Goal: Information Seeking & Learning: Understand process/instructions

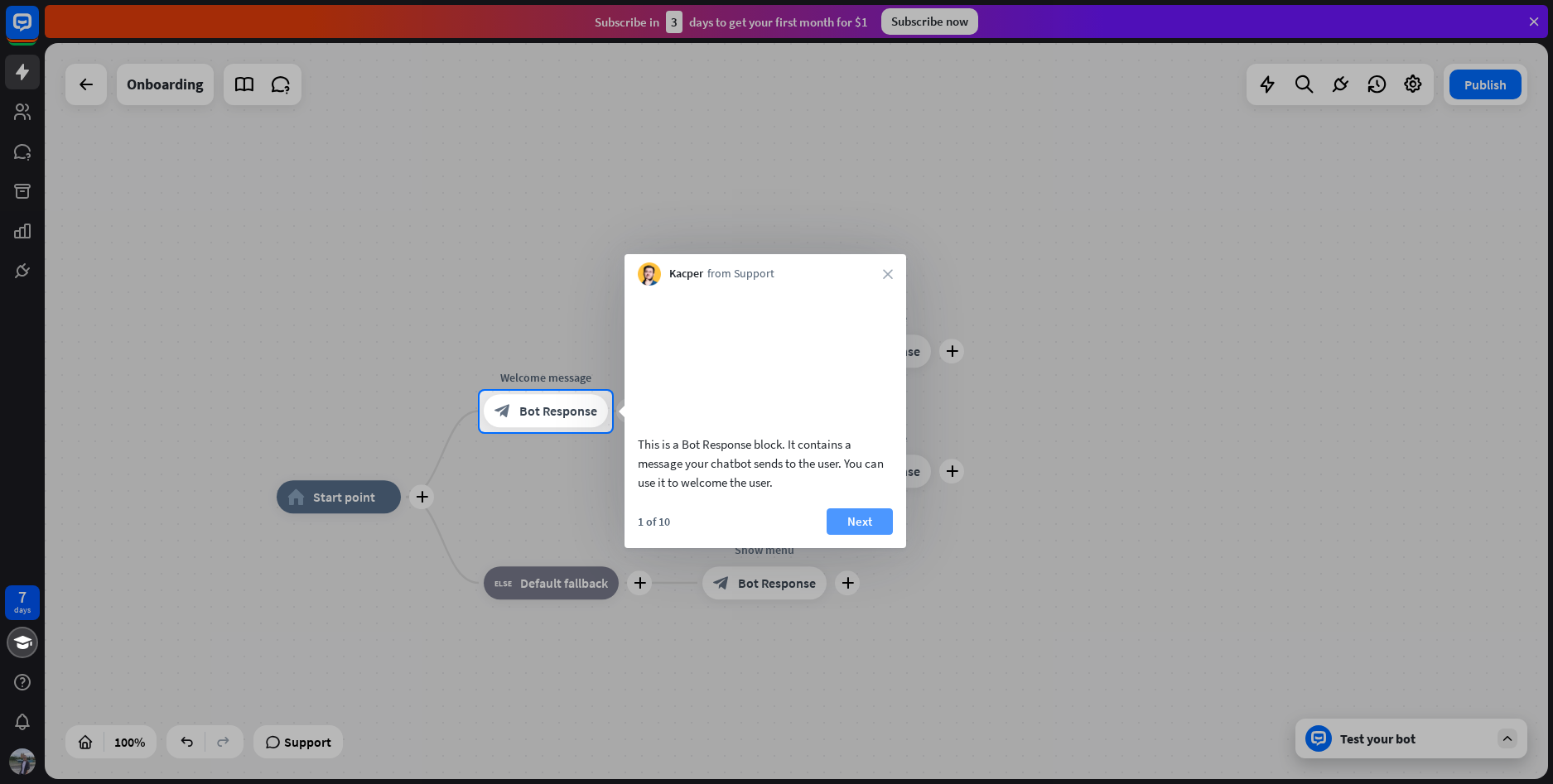
click at [858, 535] on button "Next" at bounding box center [860, 521] width 67 height 26
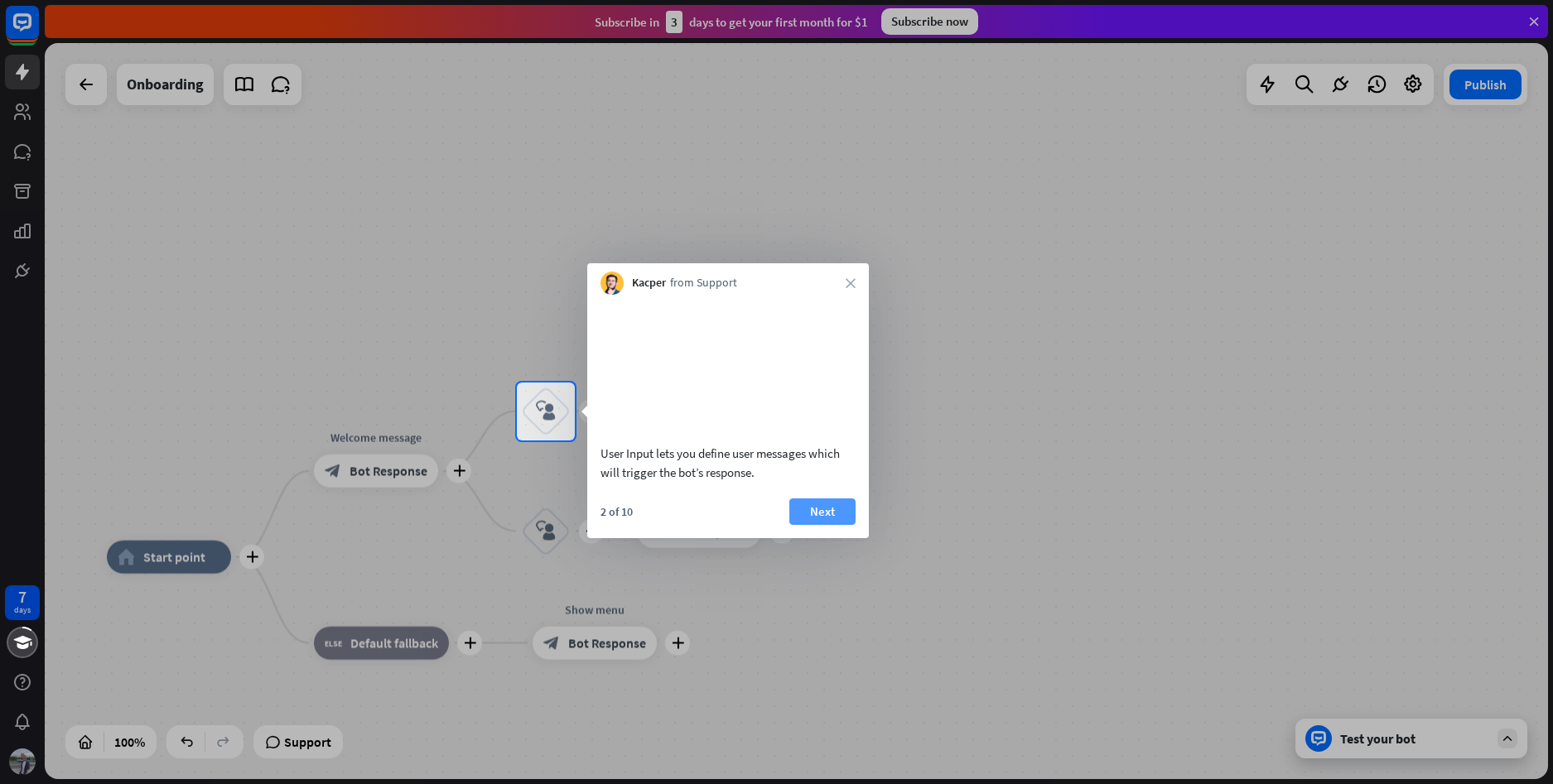
click at [828, 525] on button "Next" at bounding box center [823, 511] width 67 height 26
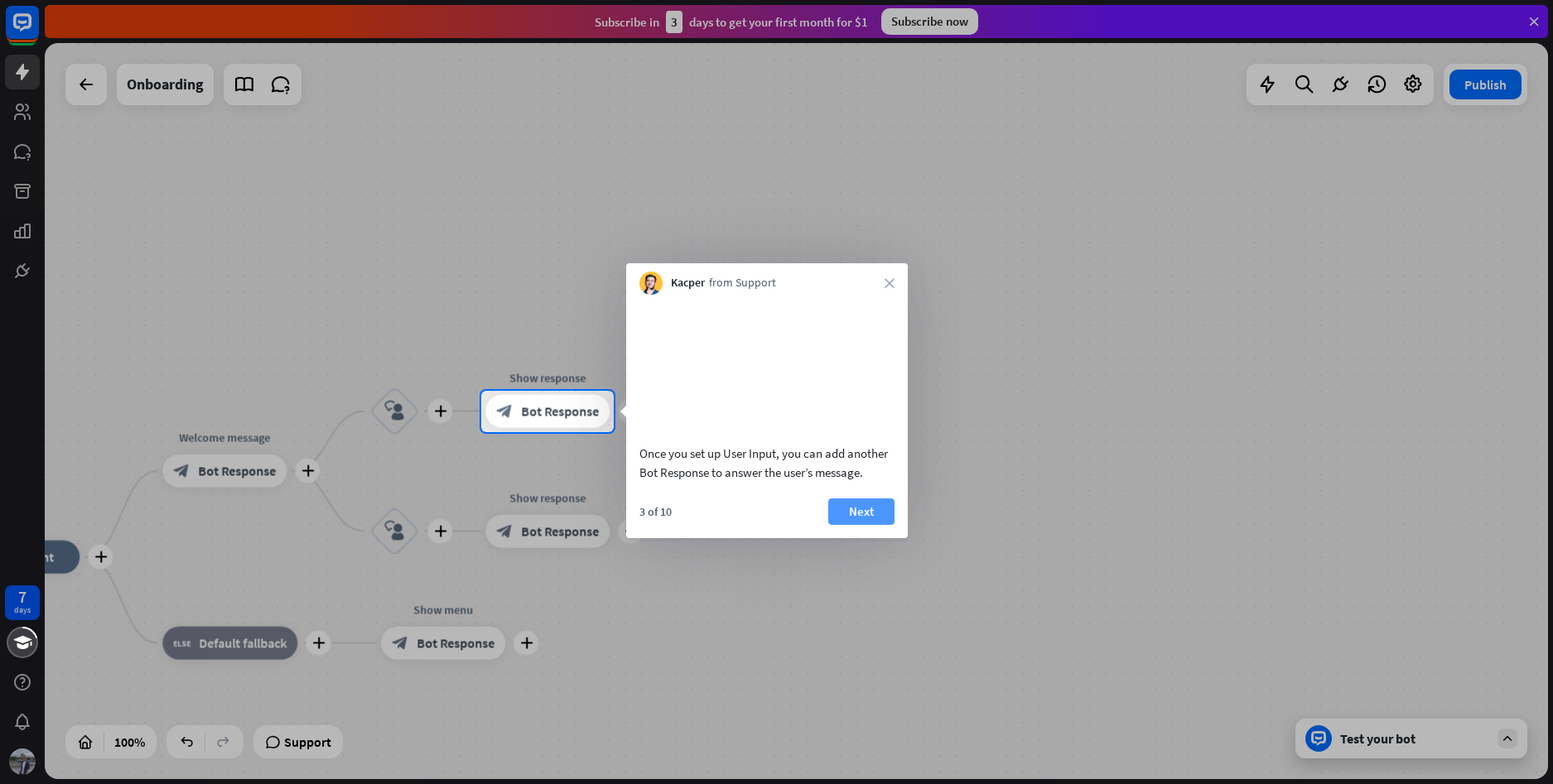
click at [857, 525] on button "Next" at bounding box center [861, 511] width 67 height 26
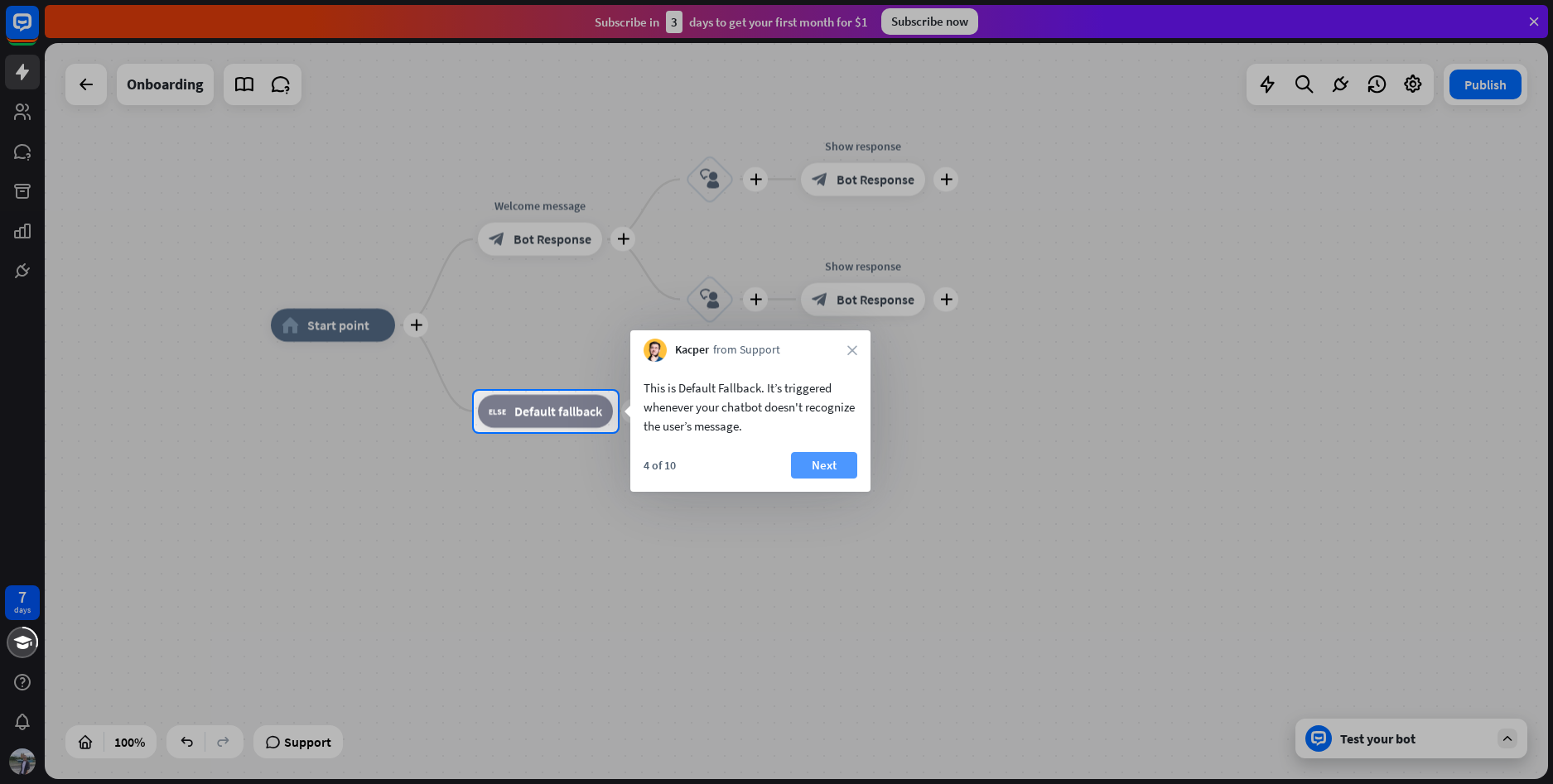
click at [845, 460] on button "Next" at bounding box center [824, 465] width 67 height 26
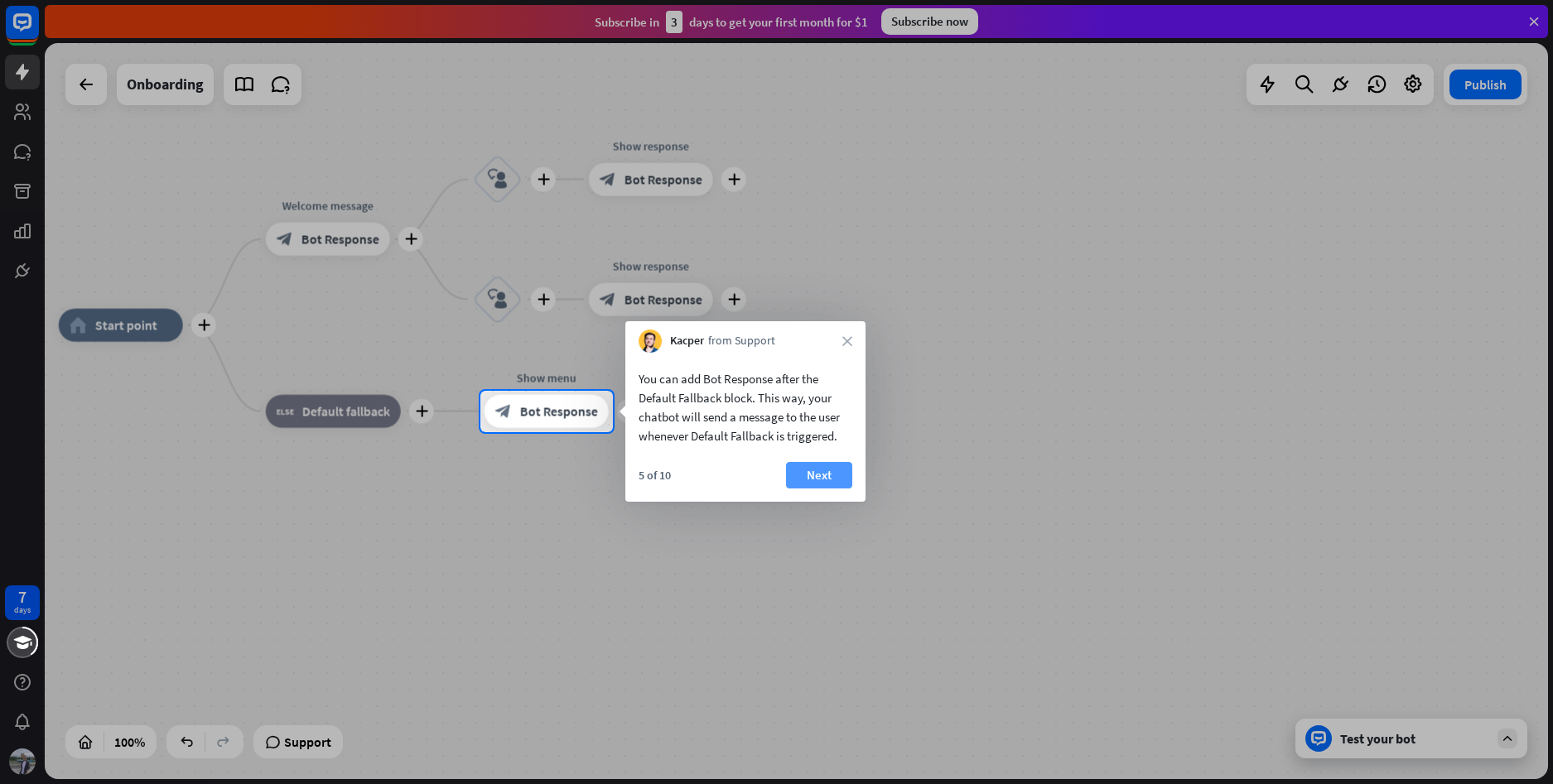
click at [837, 479] on button "Next" at bounding box center [819, 475] width 67 height 26
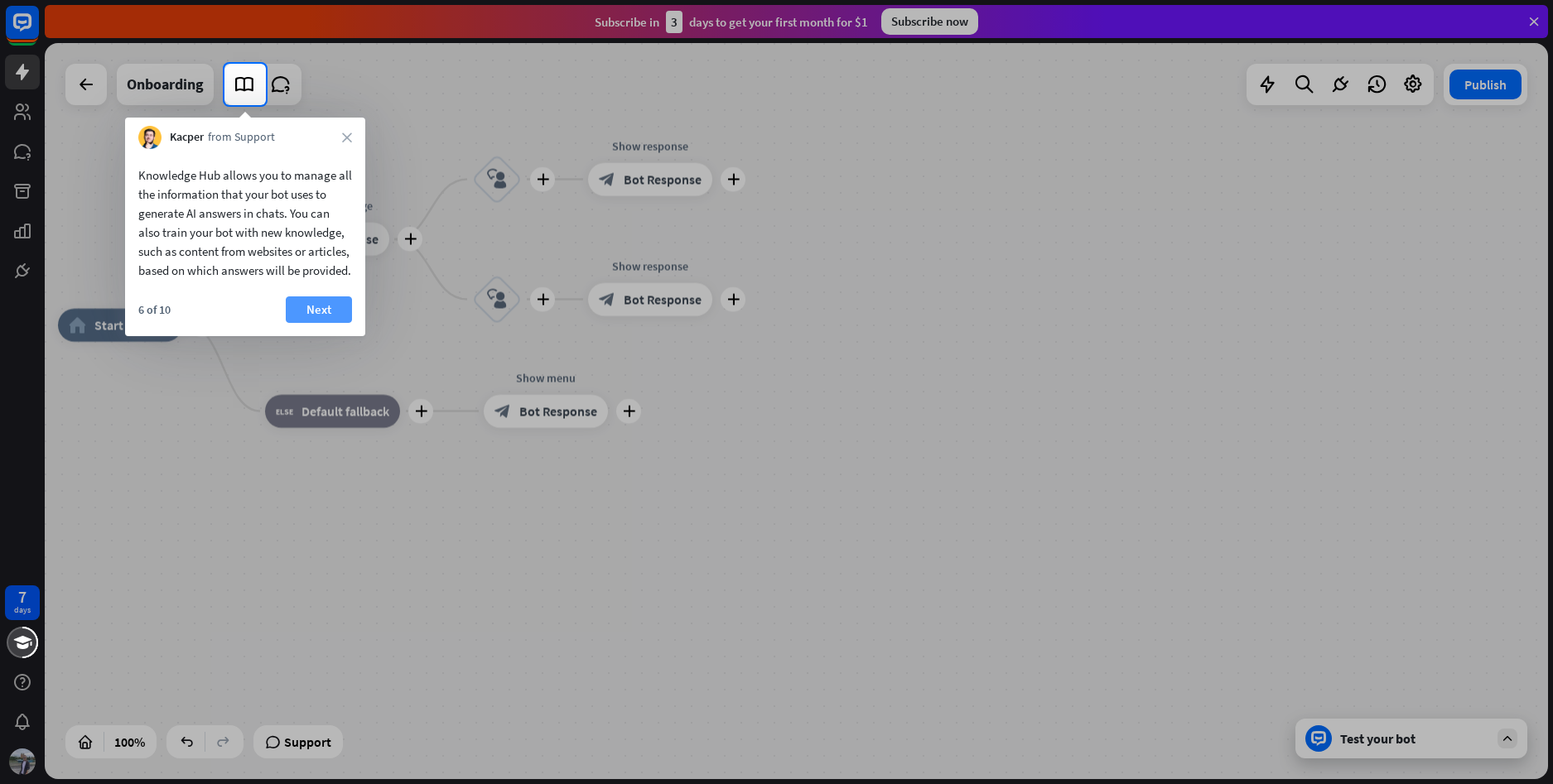
click at [323, 320] on button "Next" at bounding box center [318, 309] width 67 height 26
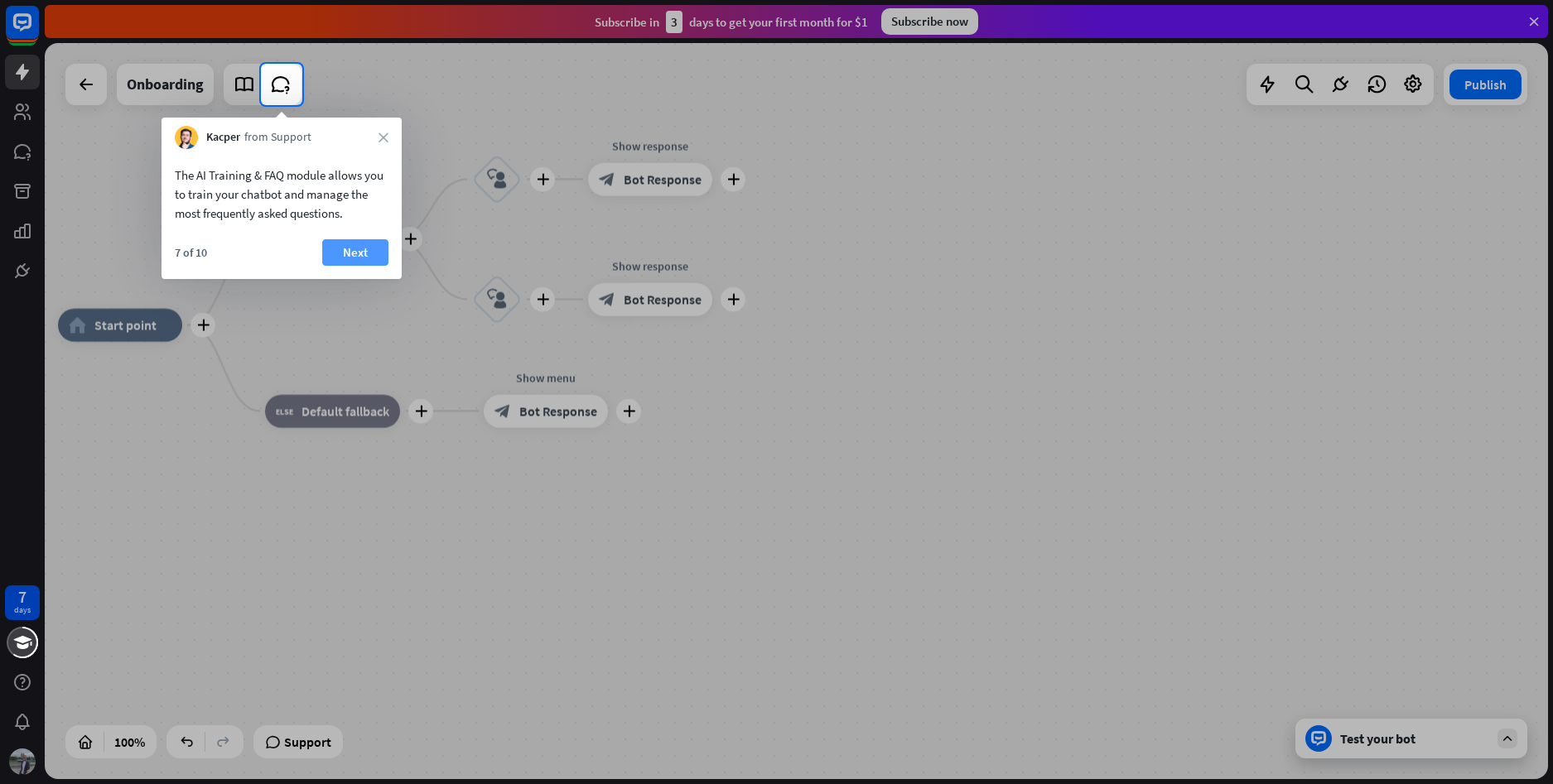
click at [347, 242] on button "Next" at bounding box center [355, 253] width 67 height 26
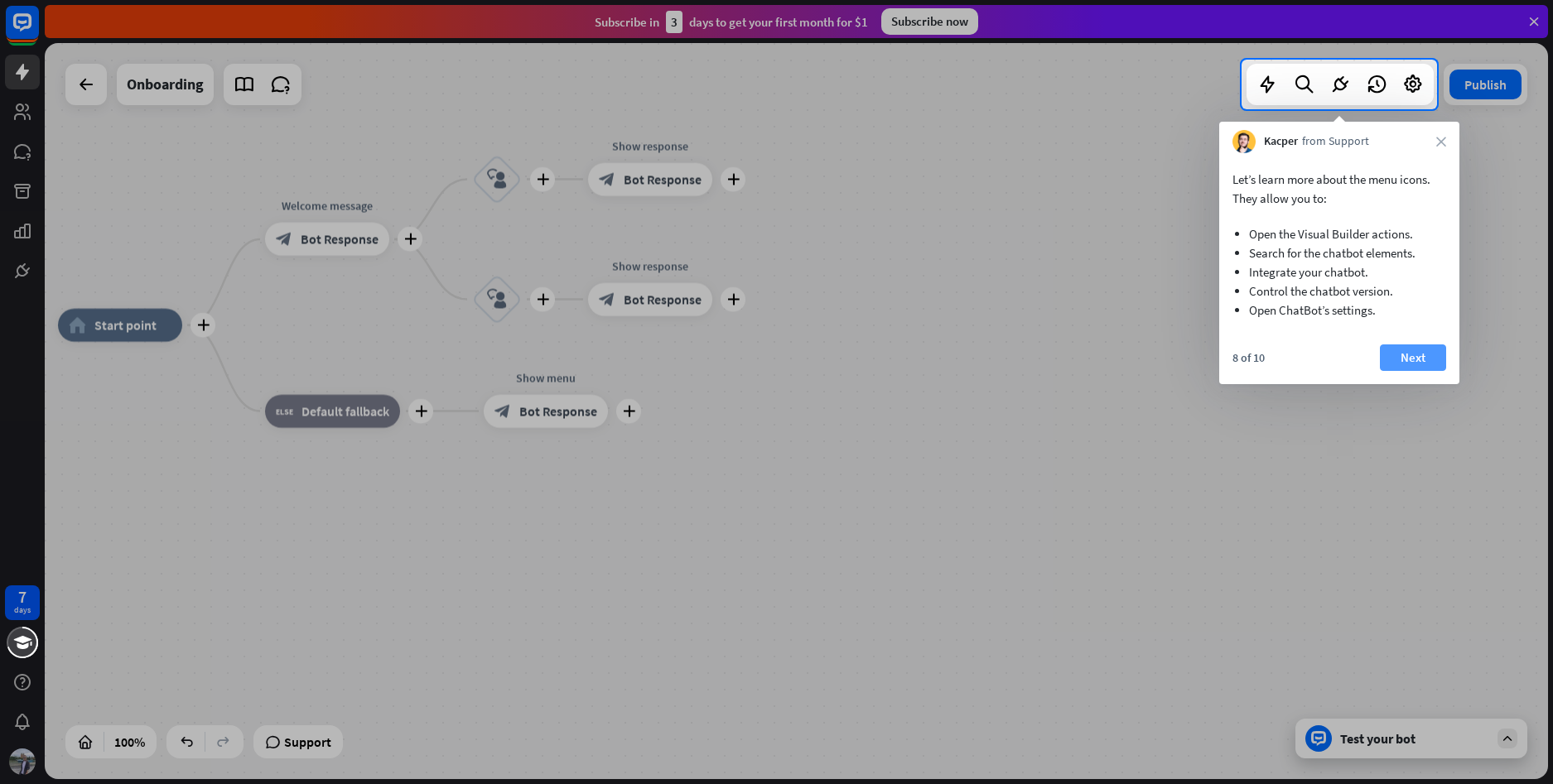
click at [1420, 354] on button "Next" at bounding box center [1413, 357] width 67 height 26
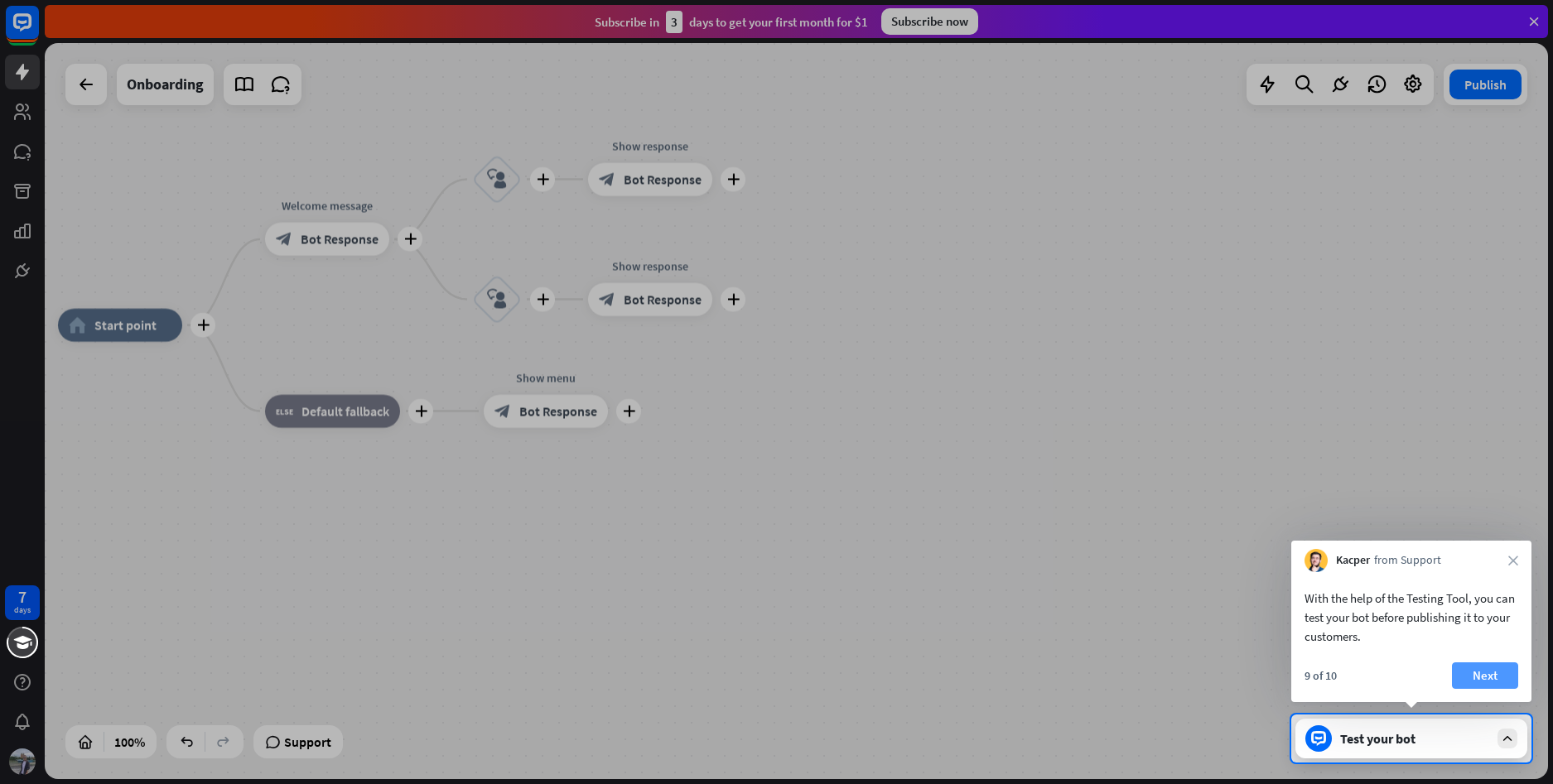
click at [1490, 684] on button "Next" at bounding box center [1486, 676] width 67 height 26
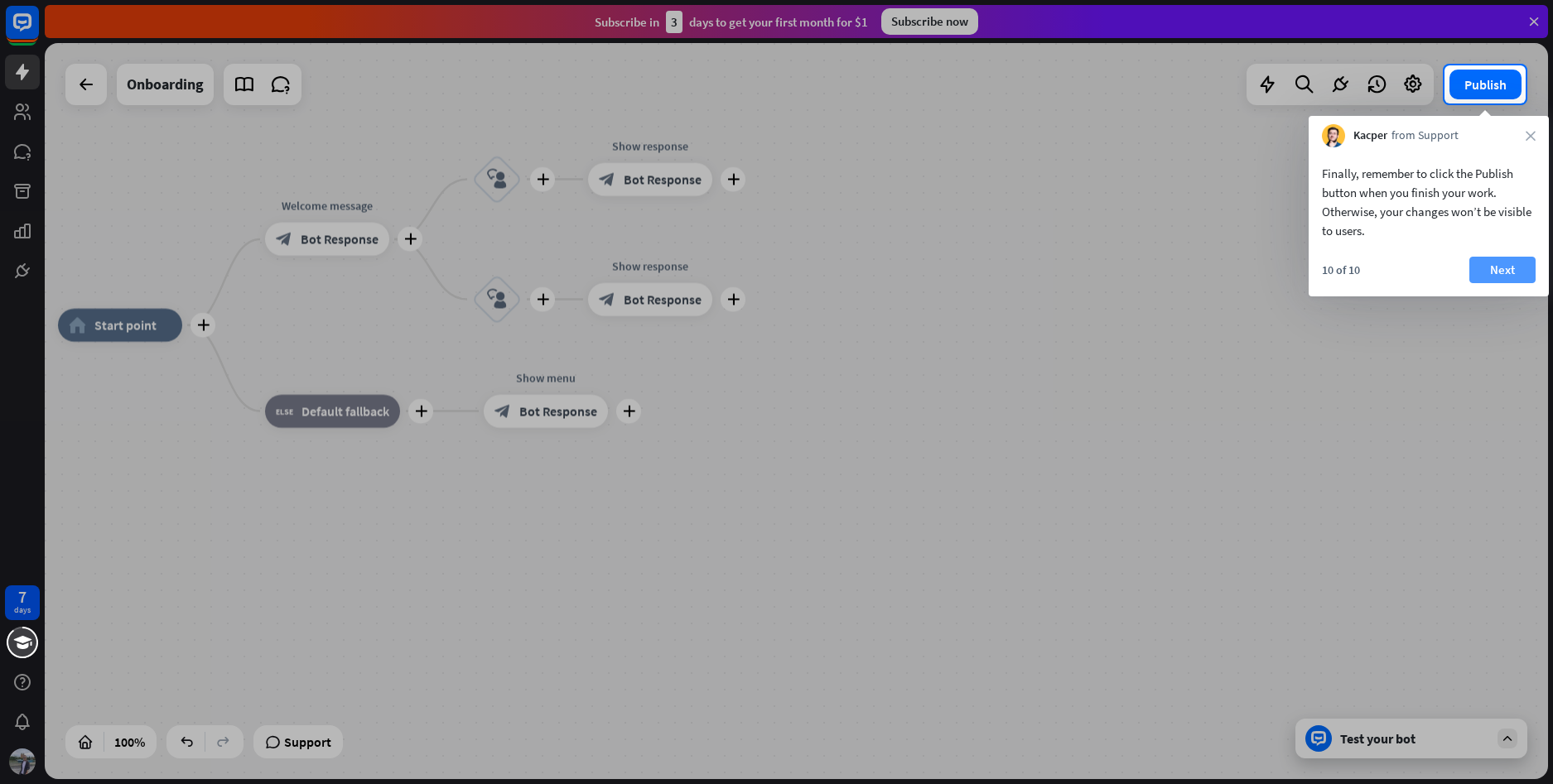
click at [1505, 263] on button "Next" at bounding box center [1503, 270] width 67 height 26
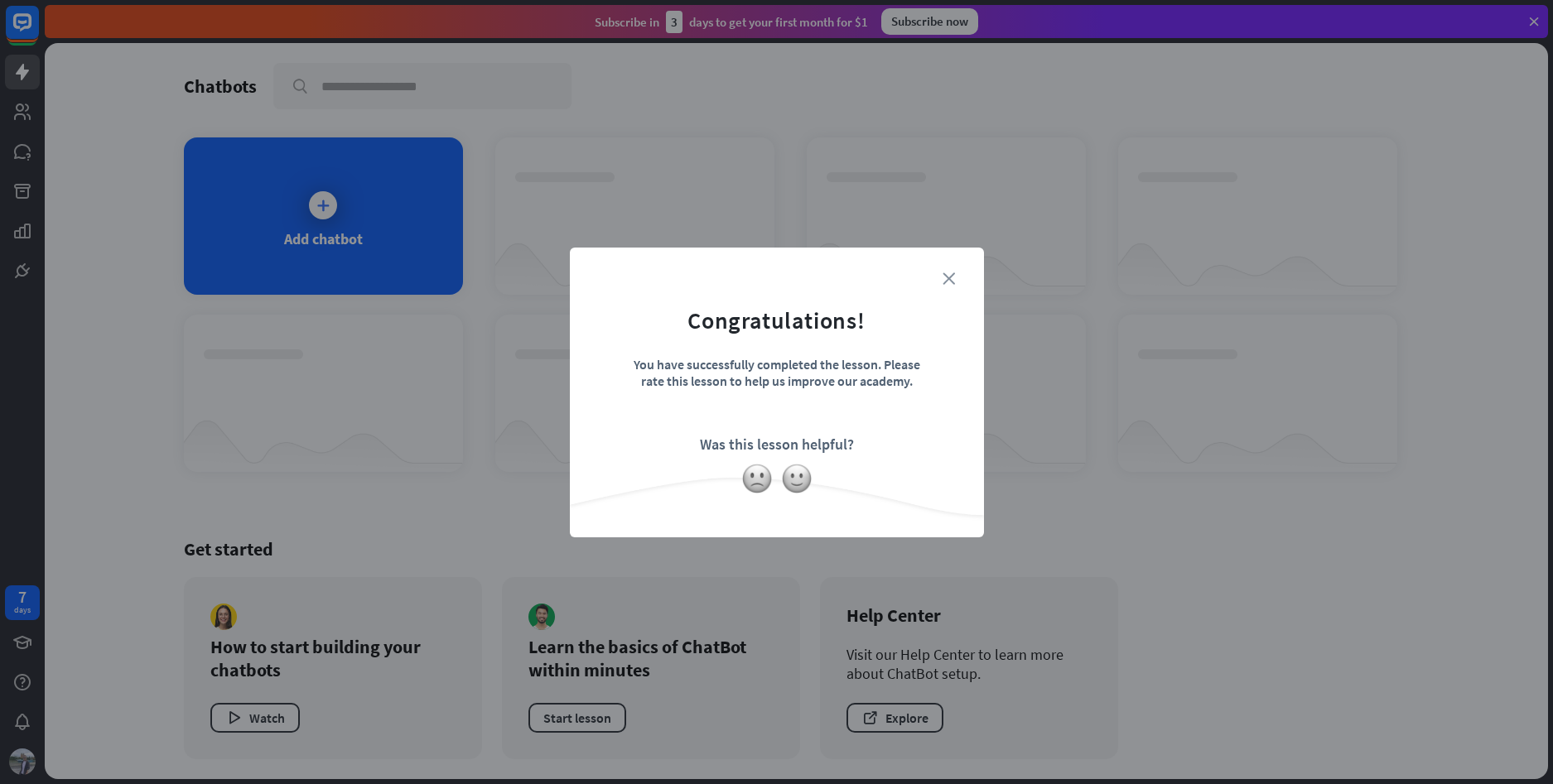
click at [949, 275] on icon "close" at bounding box center [949, 279] width 13 height 13
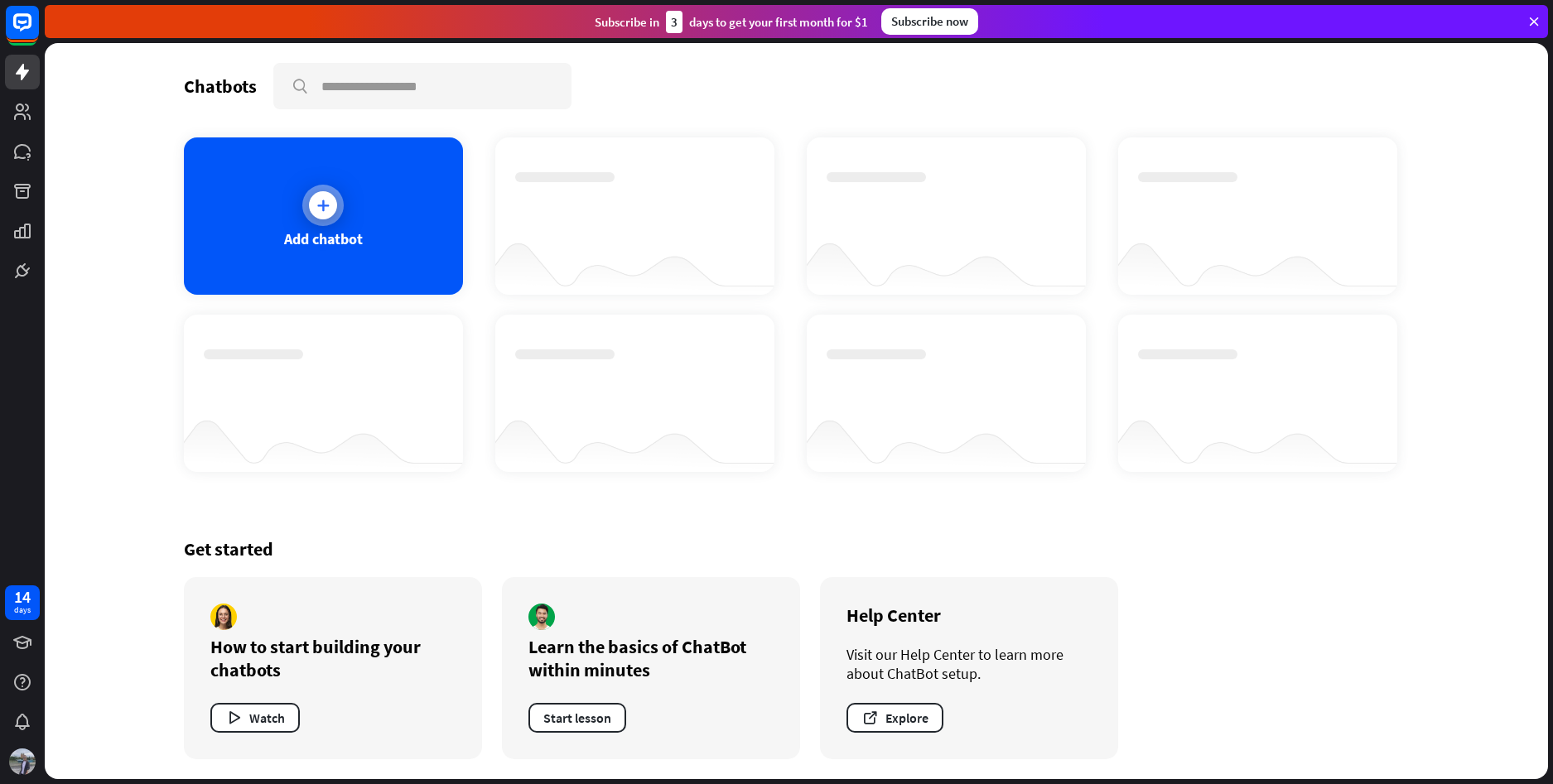
click at [319, 191] on div at bounding box center [323, 205] width 41 height 41
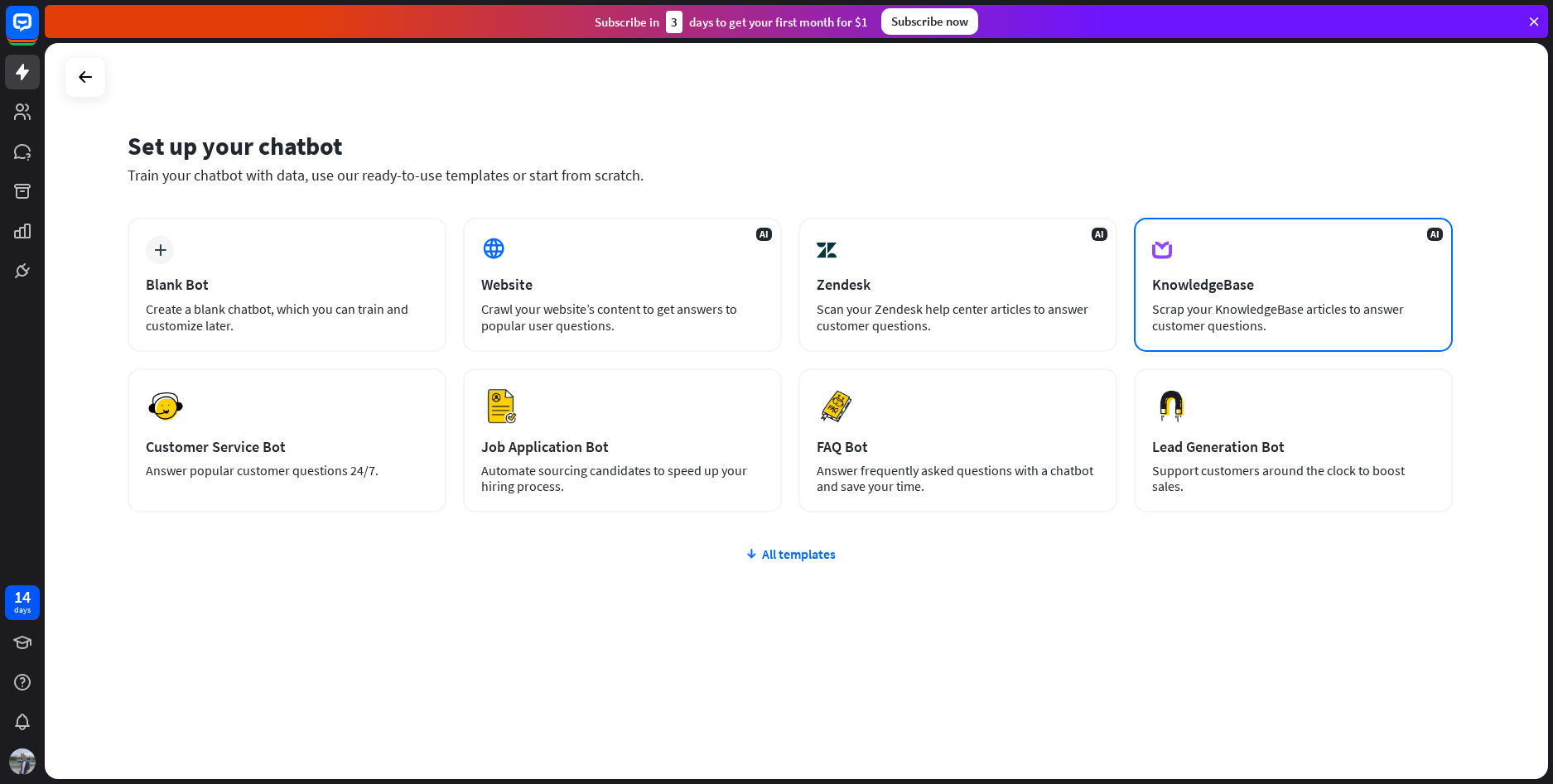
click at [1332, 312] on div "Scrap your KnowledgeBase articles to answer customer questions." at bounding box center [1294, 317] width 283 height 33
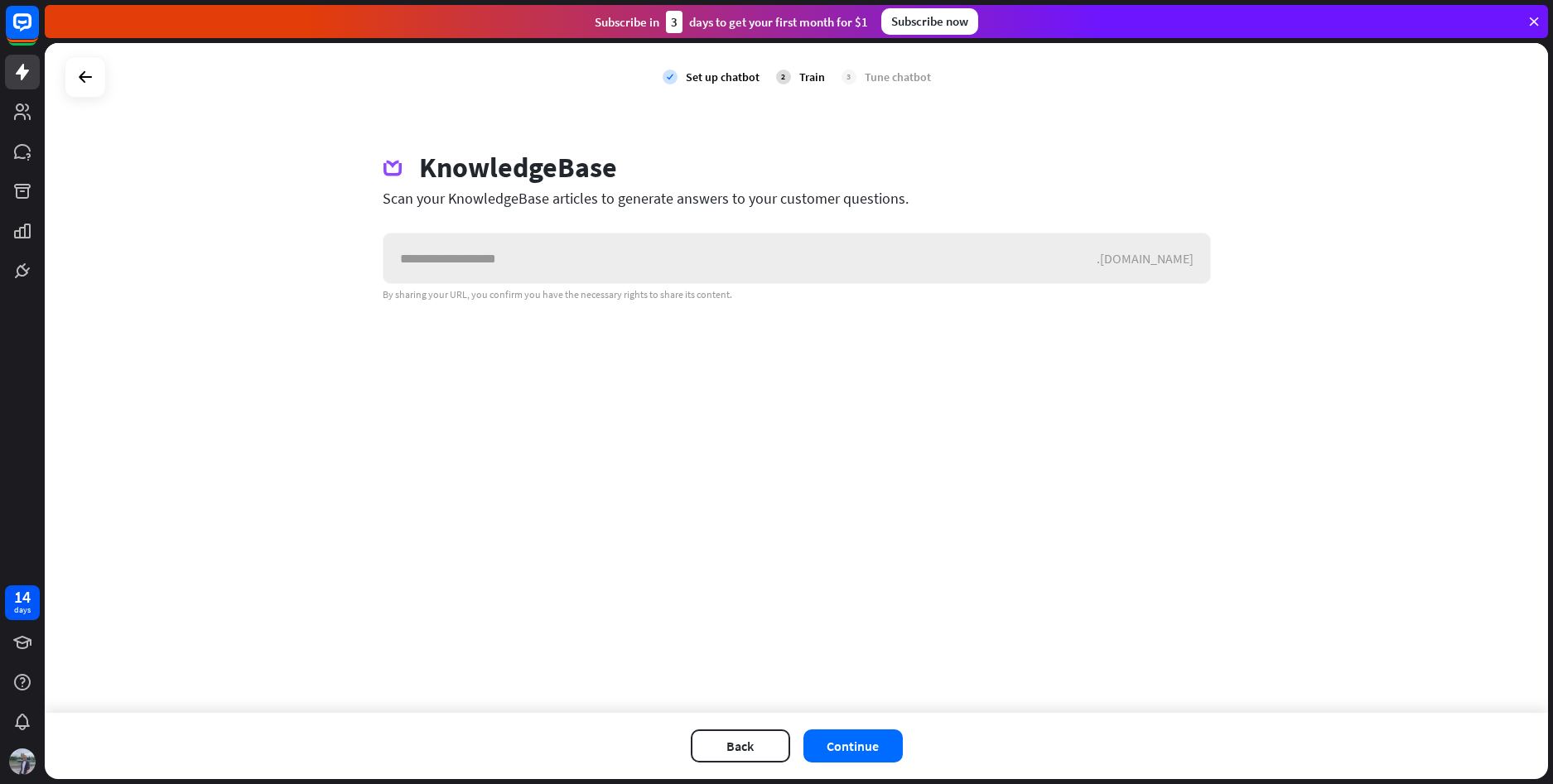
click at [1031, 264] on input "text" at bounding box center [740, 258] width 713 height 50
